Goal: Task Accomplishment & Management: Manage account settings

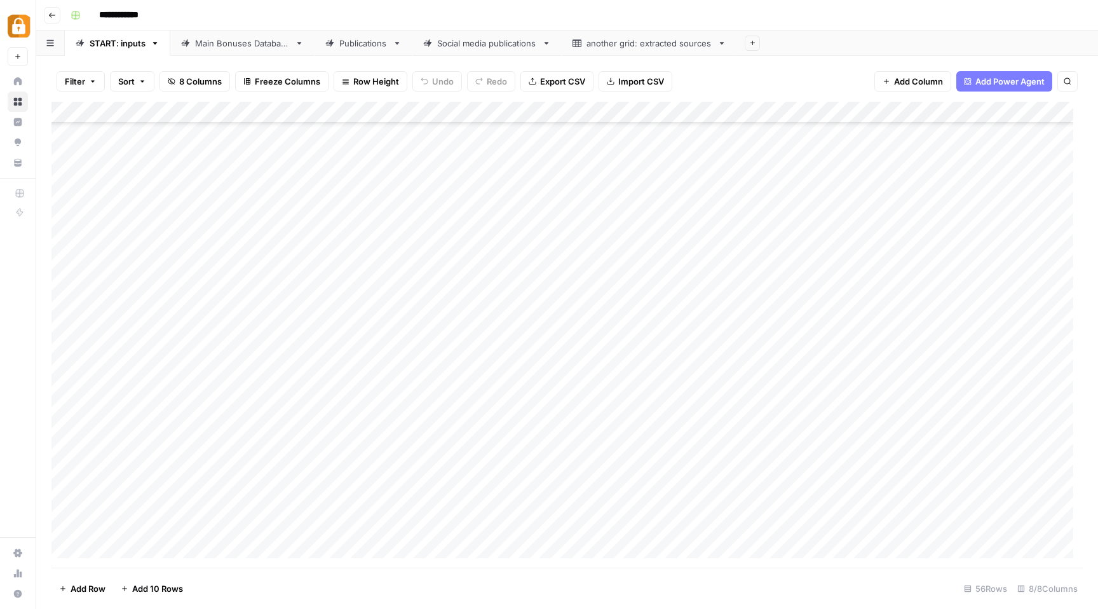
scroll to position [796, 0]
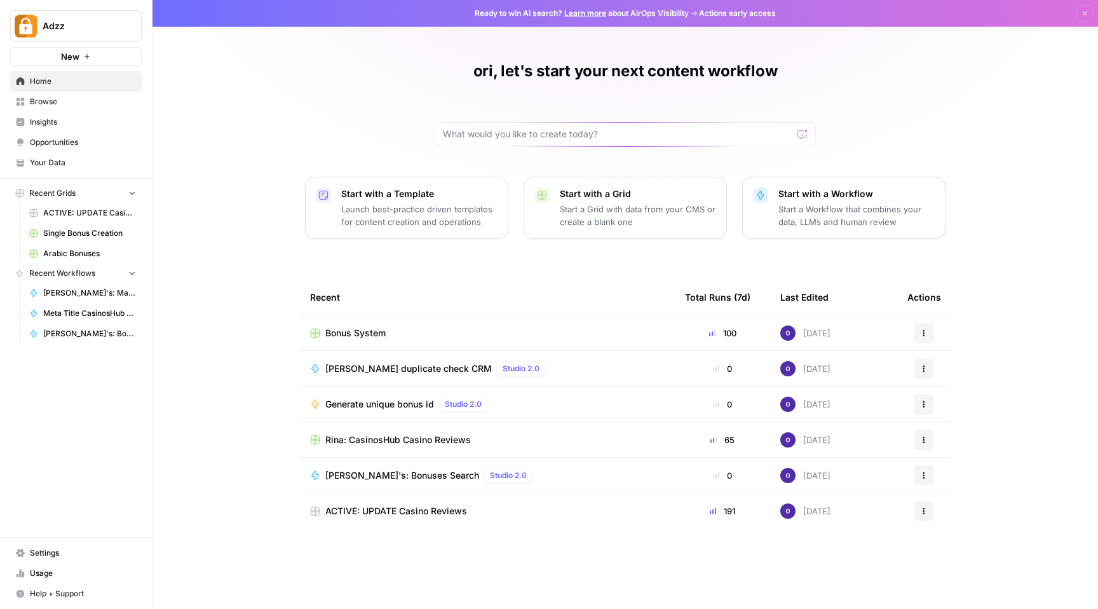
click at [44, 555] on span "Settings" at bounding box center [83, 552] width 106 height 11
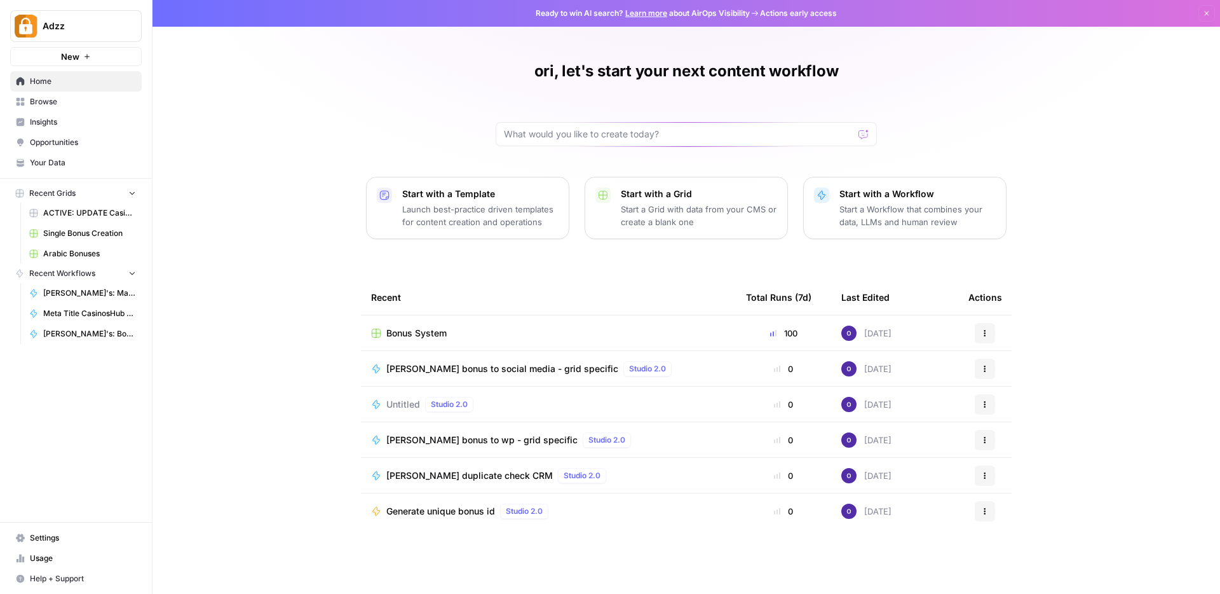
click at [40, 537] on span "Settings" at bounding box center [83, 537] width 106 height 11
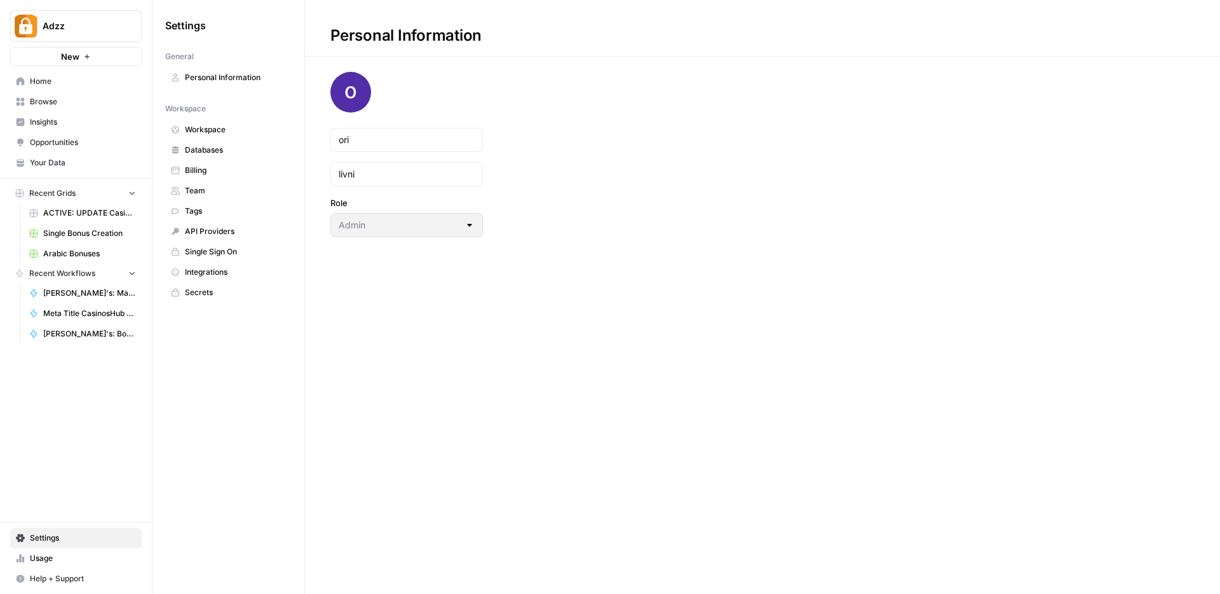
click at [235, 77] on span "Personal Information" at bounding box center [235, 77] width 101 height 11
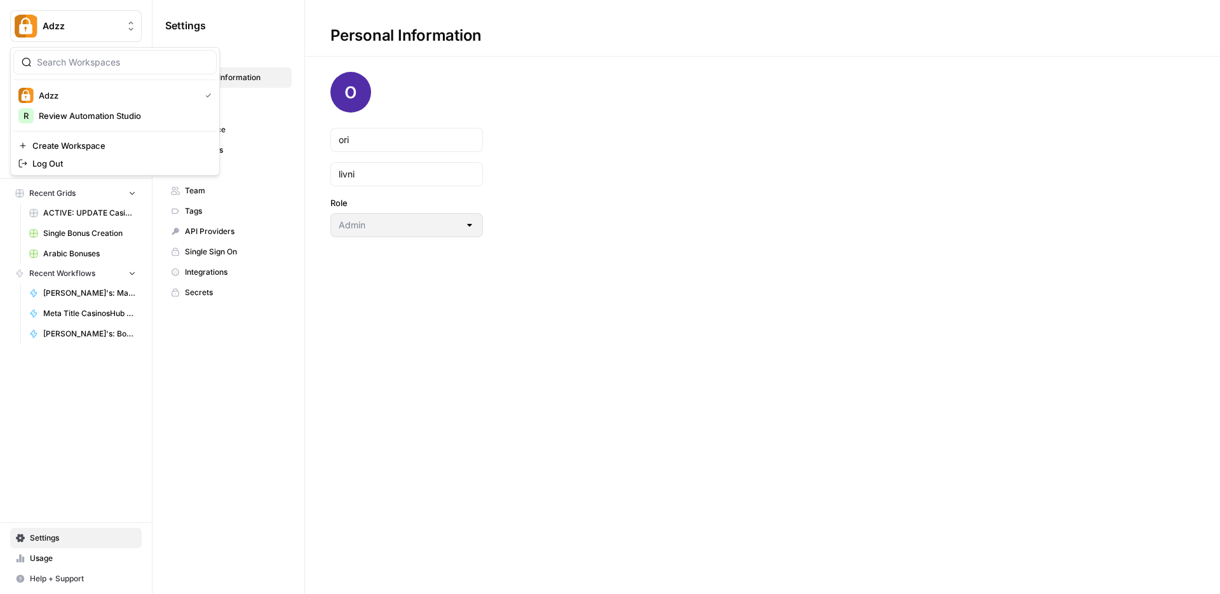
click at [71, 31] on span "Adzz" at bounding box center [81, 26] width 77 height 13
click at [62, 167] on span "Log Out" at bounding box center [119, 163] width 174 height 13
